Goal: Task Accomplishment & Management: Complete application form

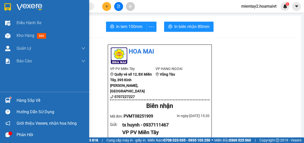
click at [25, 34] on span "Kho hàng" at bounding box center [26, 35] width 18 height 5
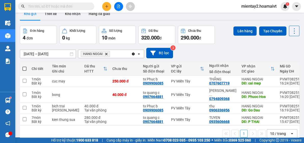
scroll to position [3, 0]
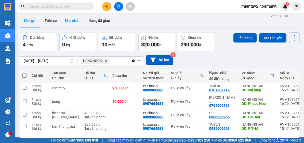
click at [75, 19] on button "Kho nhận" at bounding box center [73, 21] width 24 height 12
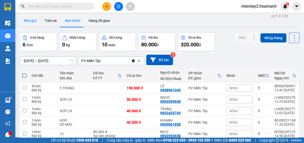
click at [31, 22] on button "Kho gửi" at bounding box center [30, 21] width 21 height 12
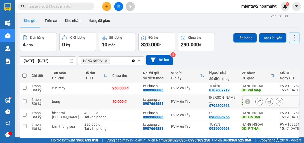
click at [207, 101] on td "thao phuoc ... 0794809368" at bounding box center [223, 102] width 32 height 16
checkbox input "true"
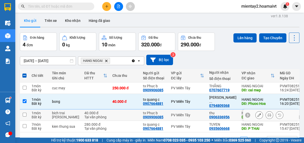
click at [191, 113] on div "PV Miền Tây" at bounding box center [187, 115] width 33 height 4
checkbox input "true"
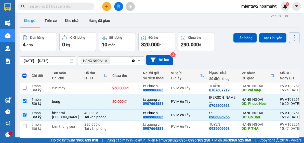
drag, startPoint x: 236, startPoint y: 40, endPoint x: 235, endPoint y: 54, distance: 13.8
click at [235, 54] on div "ver 1.8.138 Kho gửi Trên xe Kho nhận Hàng đã giao Đơn hàng 4 đơn Khối lượng 0 k…" at bounding box center [160, 84] width 284 height 143
click at [241, 36] on button "Lên hàng" at bounding box center [245, 37] width 23 height 9
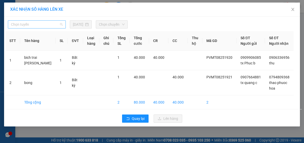
click at [38, 24] on span "Chọn tuyến" at bounding box center [37, 25] width 52 height 8
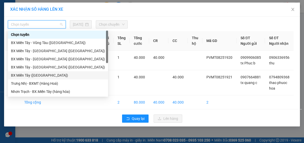
click at [41, 77] on div "BX Miền Tây ([GEOGRAPHIC_DATA])" at bounding box center [58, 76] width 94 height 6
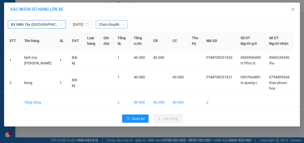
click at [107, 28] on span "Chọn chuyến" at bounding box center [112, 25] width 26 height 8
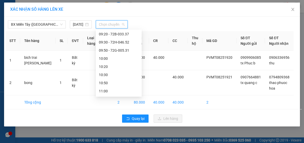
scroll to position [137, 0]
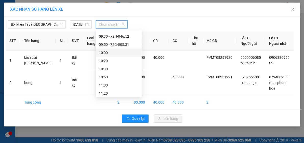
click at [120, 52] on div "10:00" at bounding box center [119, 53] width 40 height 6
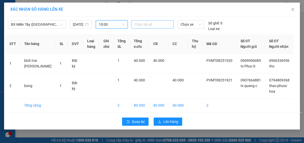
click at [157, 24] on div at bounding box center [153, 24] width 40 height 6
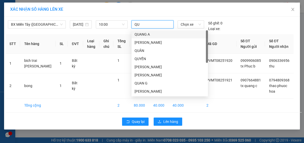
type input "QUA"
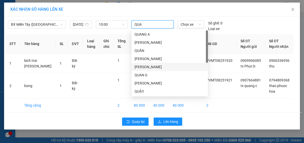
click at [147, 65] on div "[PERSON_NAME]" at bounding box center [170, 67] width 70 height 6
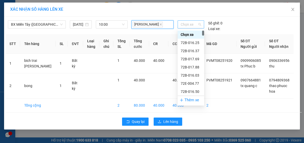
click at [189, 23] on span "Chọn xe" at bounding box center [191, 25] width 20 height 8
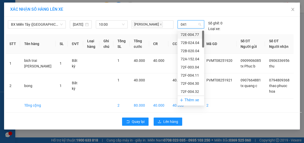
type input "0417"
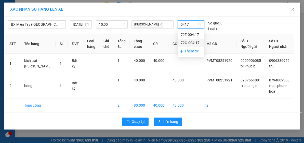
click at [186, 45] on div "72G-004.17" at bounding box center [191, 43] width 20 height 6
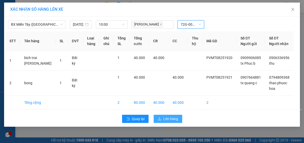
click at [173, 122] on span "Lên hàng" at bounding box center [171, 119] width 15 height 6
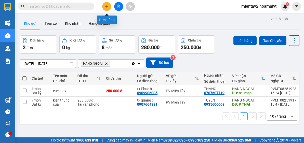
click at [109, 8] on button at bounding box center [106, 6] width 9 height 9
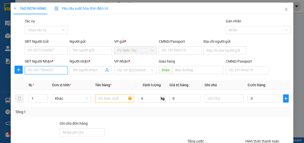
click at [61, 70] on input "SĐT Người Nhận *" at bounding box center [46, 70] width 43 height 8
click at [48, 81] on div "0858280466 - GIA" at bounding box center [46, 81] width 36 height 6
type input "0858280466"
type input "GIA"
type input "PHU MY"
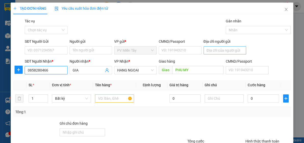
type input "0858280466"
click at [218, 48] on input "Địa chỉ người gửi" at bounding box center [225, 50] width 43 height 8
type input "0"
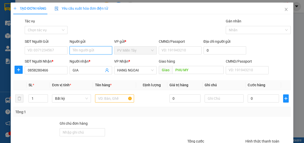
click at [89, 52] on input "Người gửi" at bounding box center [91, 50] width 43 height 8
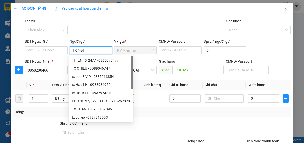
type input "TX NGHIA"
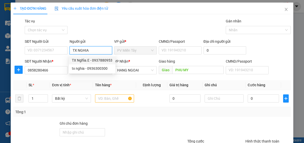
click at [103, 61] on div "TX Nghĩa.E - 0937880953" at bounding box center [92, 61] width 41 height 6
type input "0937880953"
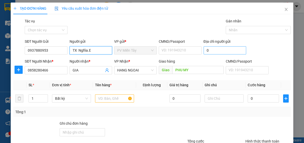
type input "TX Nghĩa.E"
click at [212, 51] on input "0" at bounding box center [225, 50] width 43 height 8
type input "0978133345 PHAT"
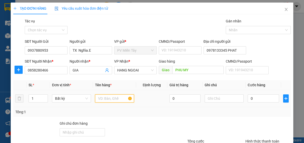
click at [124, 100] on input "text" at bounding box center [114, 99] width 39 height 8
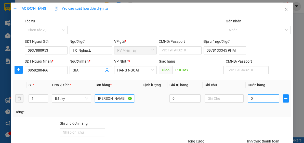
type input "[PERSON_NAME]"
click at [267, 100] on input "0" at bounding box center [263, 99] width 31 height 8
type input "6"
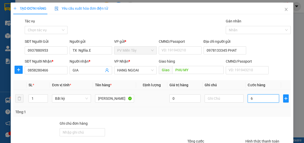
type input "60"
type input "60.000"
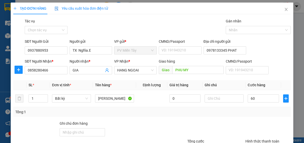
type input "60.000"
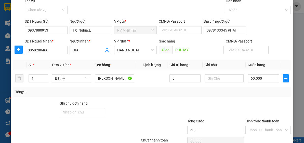
scroll to position [45, 0]
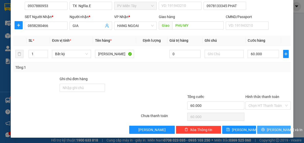
click at [270, 129] on span "[PERSON_NAME] và In" at bounding box center [285, 130] width 36 height 6
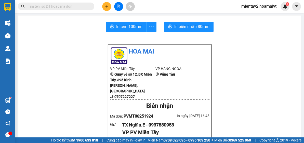
click at [105, 7] on icon "plus" at bounding box center [107, 7] width 4 height 4
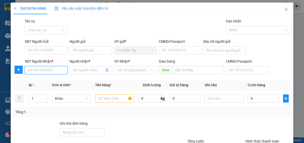
click at [61, 72] on input "SĐT Người Nhận *" at bounding box center [46, 70] width 43 height 8
paste input "0788688587"
type input "0788688587"
